Goal: Information Seeking & Learning: Check status

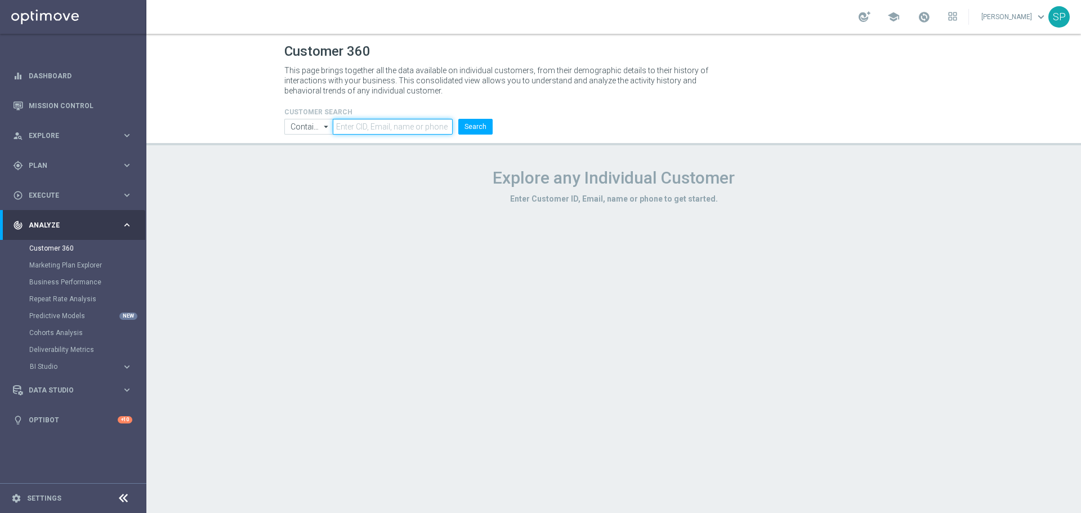
click at [412, 124] on input "text" at bounding box center [393, 127] width 120 height 16
paste input "2745335"
type input "2745335"
click at [458, 119] on button "Search" at bounding box center [475, 127] width 34 height 16
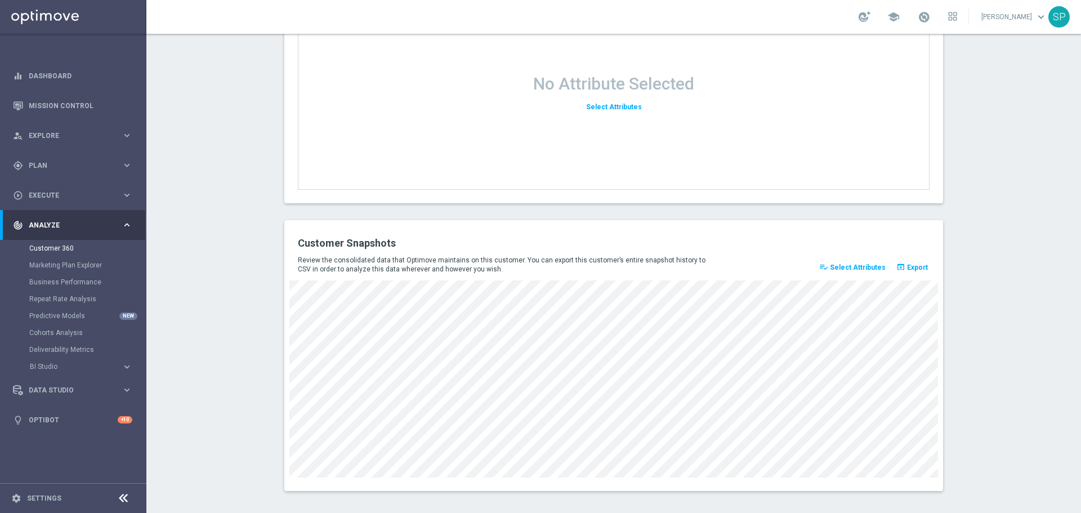
scroll to position [1445, 0]
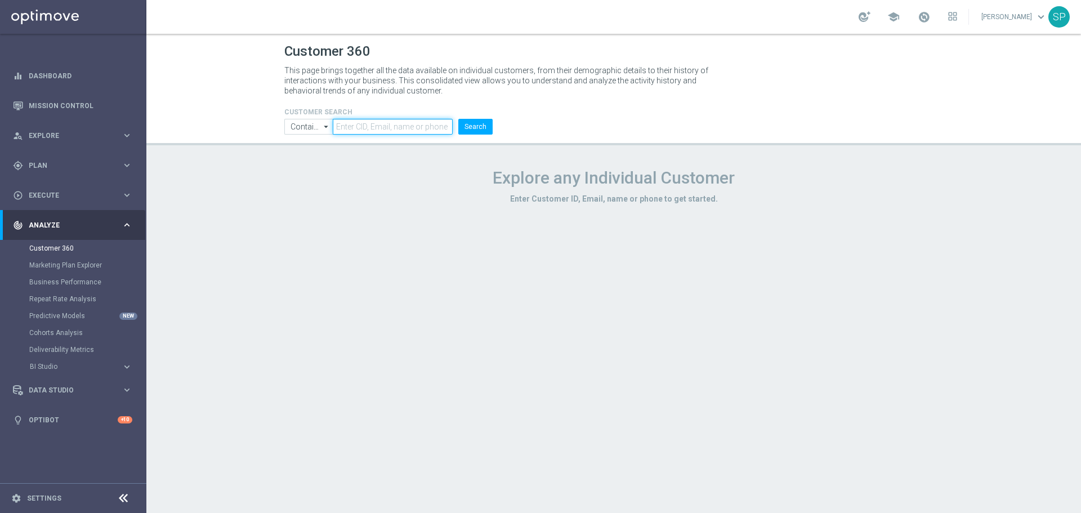
click at [350, 121] on input "text" at bounding box center [393, 127] width 120 height 16
paste input "1420669"
click at [458, 119] on button "Search" at bounding box center [475, 127] width 34 height 16
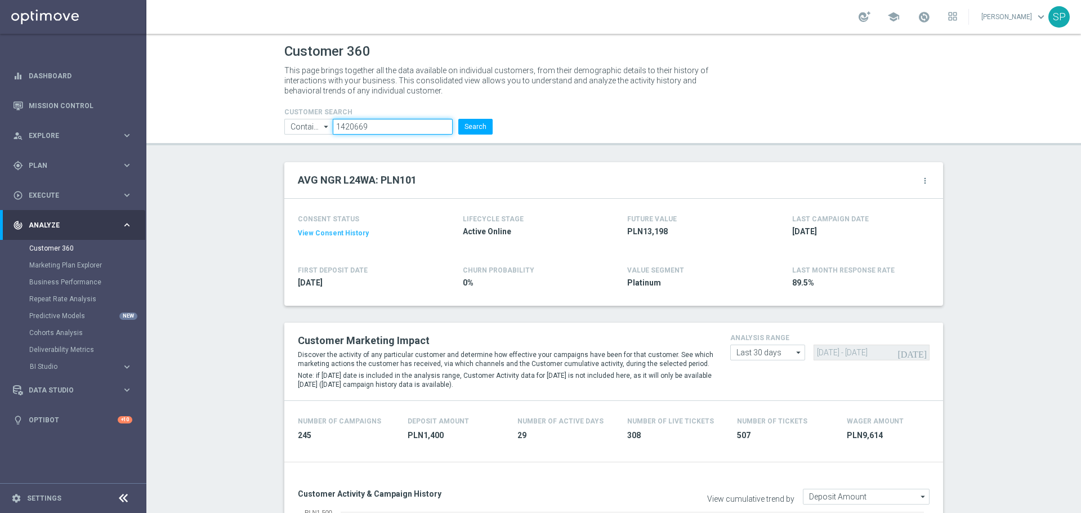
click at [375, 125] on input "1420669" at bounding box center [393, 127] width 120 height 16
paste input "838705"
type input "838705"
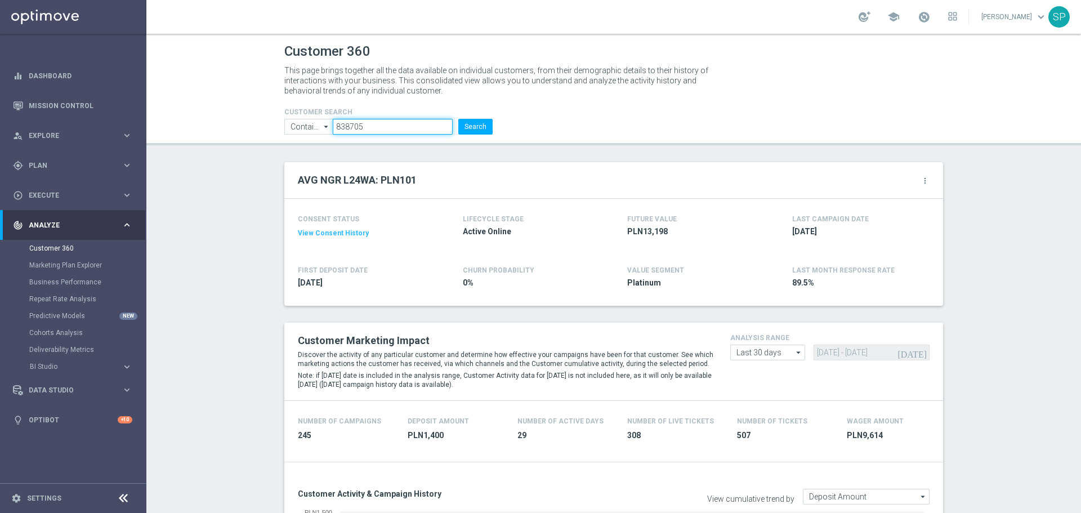
click at [458, 119] on button "Search" at bounding box center [475, 127] width 34 height 16
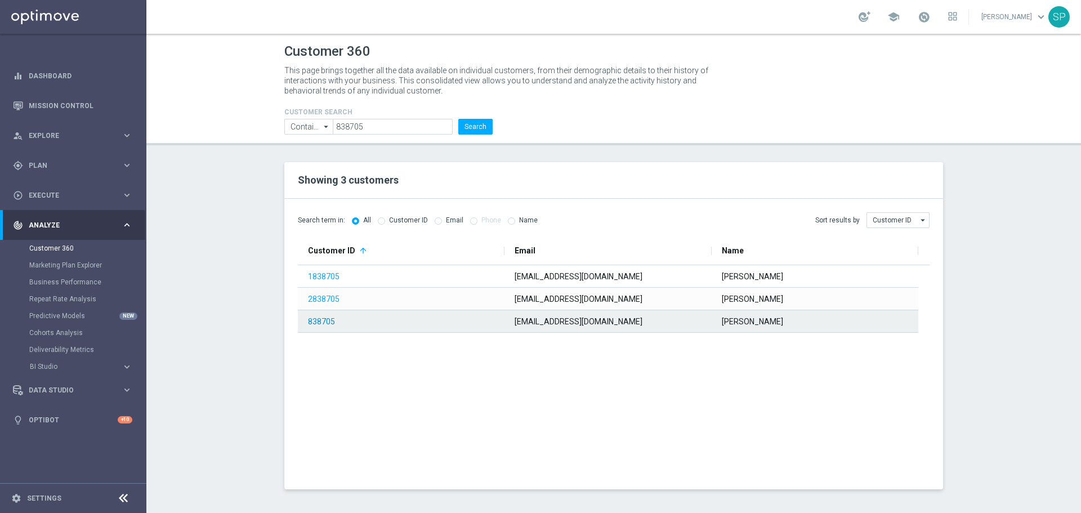
click at [326, 322] on link "838705" at bounding box center [321, 321] width 27 height 9
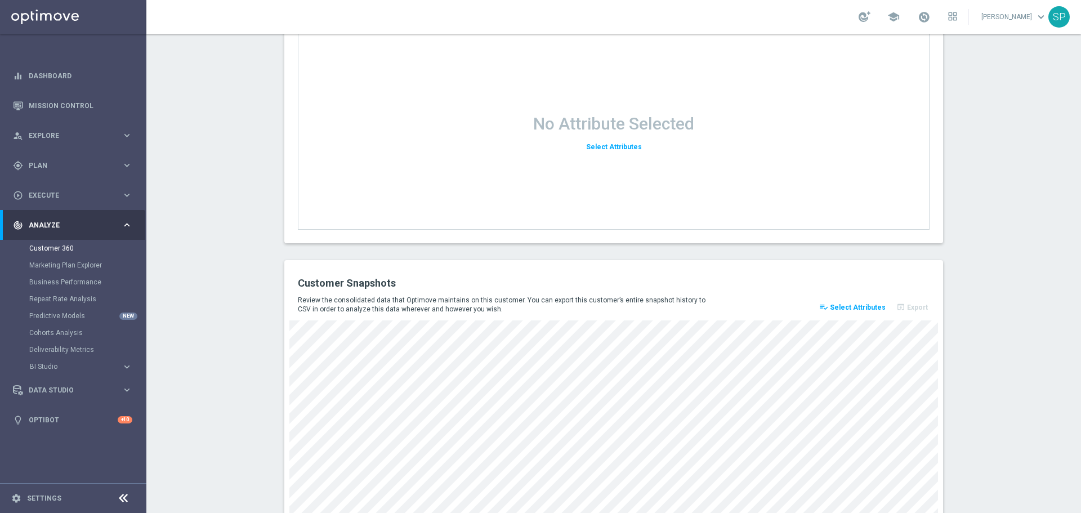
scroll to position [1445, 0]
